Goal: Check status: Check status

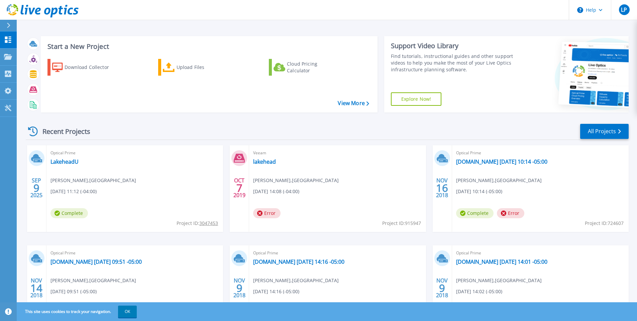
click at [75, 211] on span "Complete" at bounding box center [68, 213] width 37 height 10
click at [602, 133] on link "All Projects" at bounding box center [604, 131] width 48 height 15
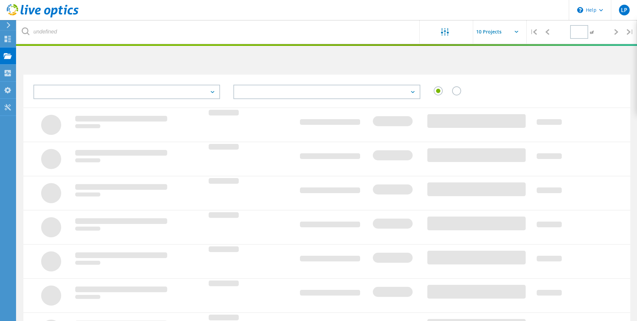
type input "1"
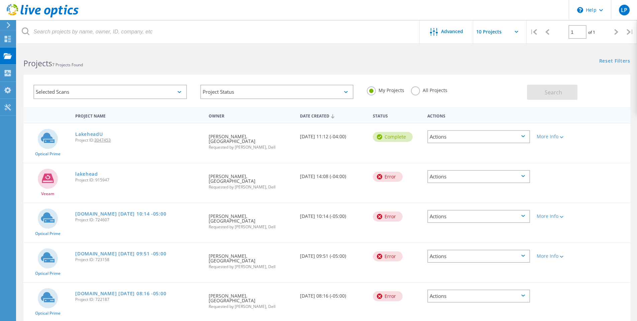
click at [485, 136] on div "Actions" at bounding box center [478, 136] width 103 height 13
click at [458, 120] on div "View Project" at bounding box center [478, 121] width 101 height 10
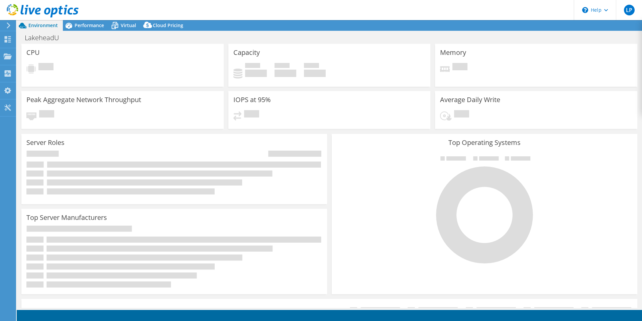
select select "USD"
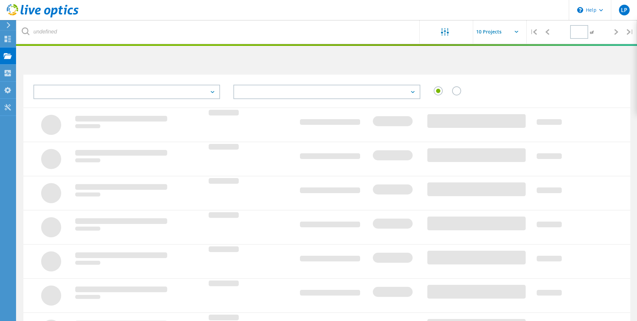
type input "1"
